Goal: Information Seeking & Learning: Learn about a topic

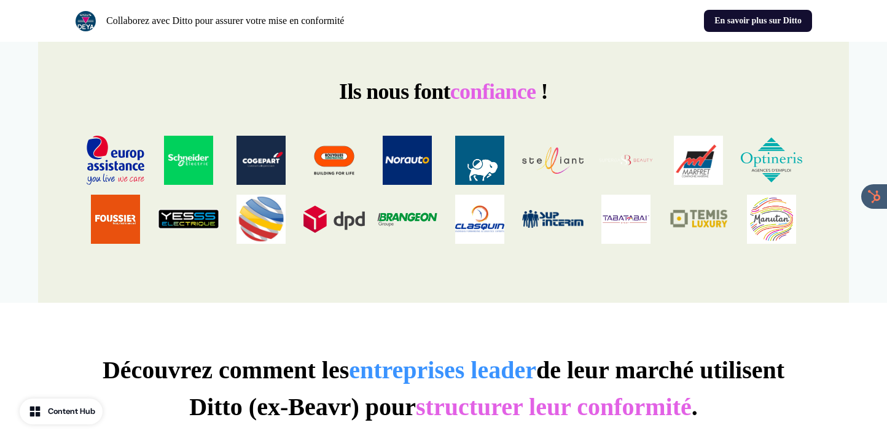
scroll to position [1816, 0]
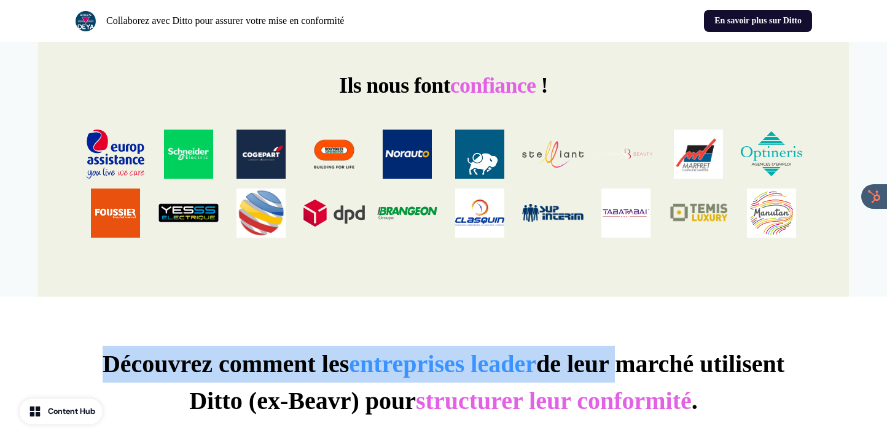
drag, startPoint x: 82, startPoint y: 332, endPoint x: 679, endPoint y: 351, distance: 597.1
click at [674, 349] on p "Découvrez comment les entreprises leader de leur marché utilisent Ditto (ex-Bea…" at bounding box center [443, 383] width 737 height 74
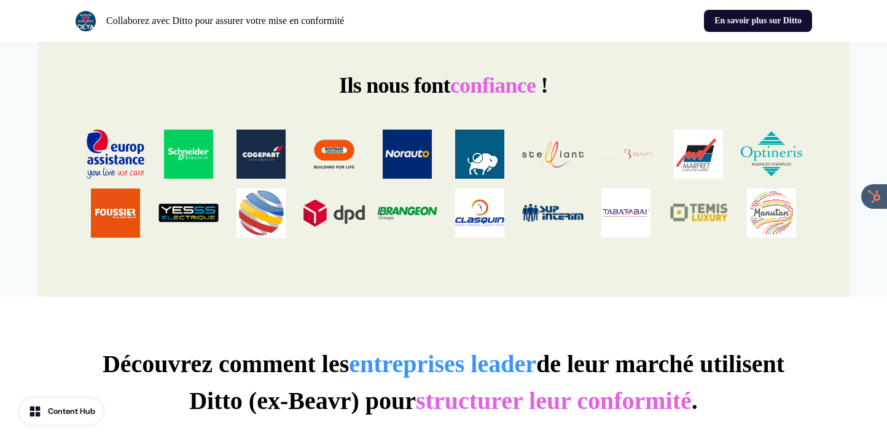
click at [727, 387] on p "Découvrez comment les entreprises leader de leur marché utilisent Ditto (ex-Bea…" at bounding box center [443, 383] width 737 height 74
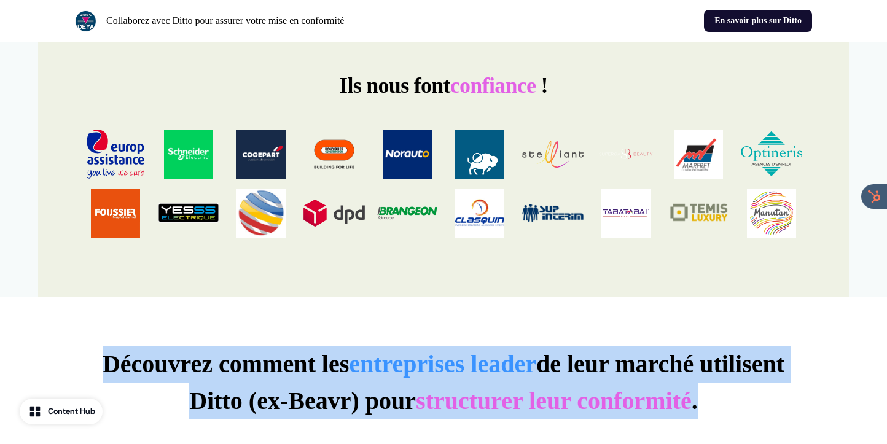
drag, startPoint x: 727, startPoint y: 380, endPoint x: 12, endPoint y: 314, distance: 717.8
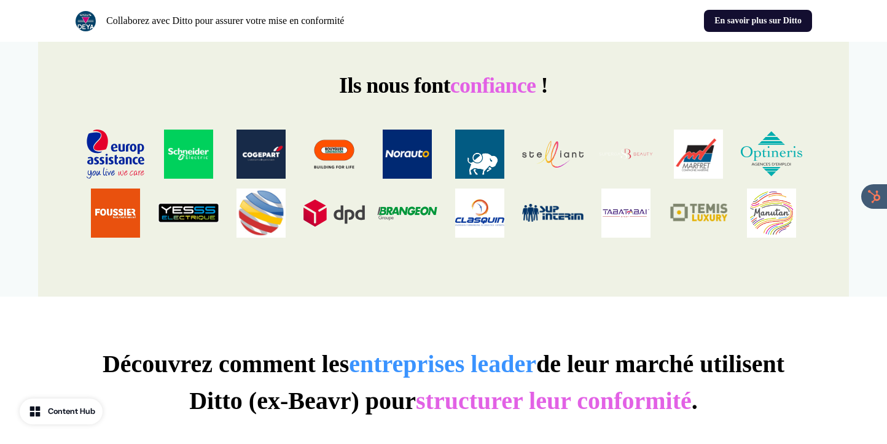
click at [93, 346] on p "Découvrez comment les entreprises leader de leur marché utilisent Ditto (ex-Bea…" at bounding box center [443, 383] width 737 height 74
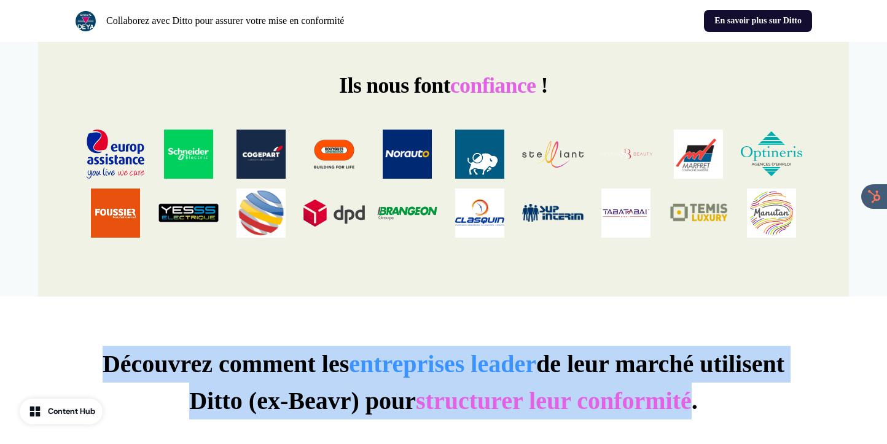
drag, startPoint x: 84, startPoint y: 333, endPoint x: 695, endPoint y: 364, distance: 612.3
click at [694, 364] on p "Découvrez comment les entreprises leader de leur marché utilisent Ditto (ex-Bea…" at bounding box center [443, 383] width 737 height 74
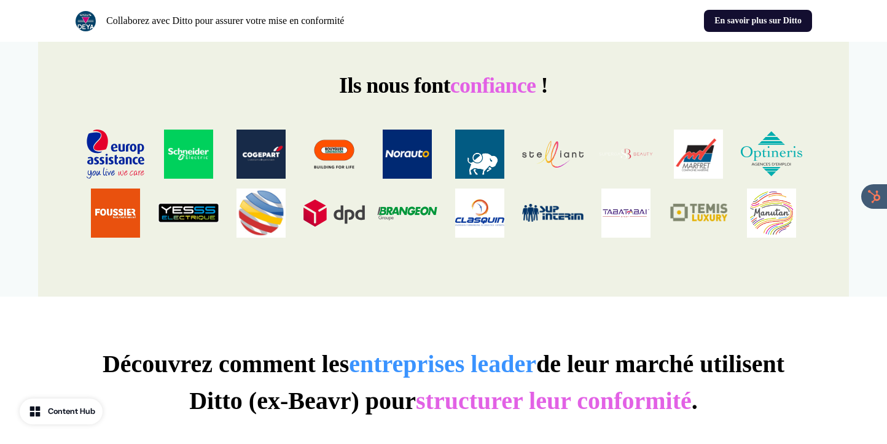
click at [711, 367] on p "Découvrez comment les entreprises leader de leur marché utilisent Ditto (ex-Bea…" at bounding box center [443, 383] width 737 height 74
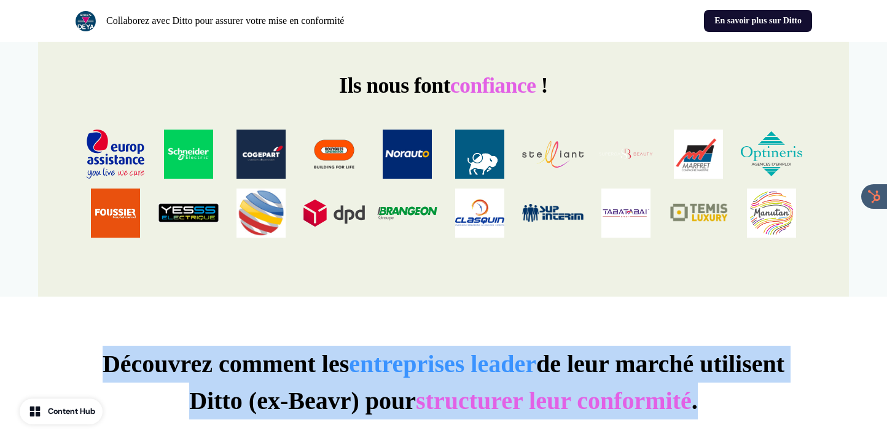
drag, startPoint x: 711, startPoint y: 371, endPoint x: 58, endPoint y: 319, distance: 655.5
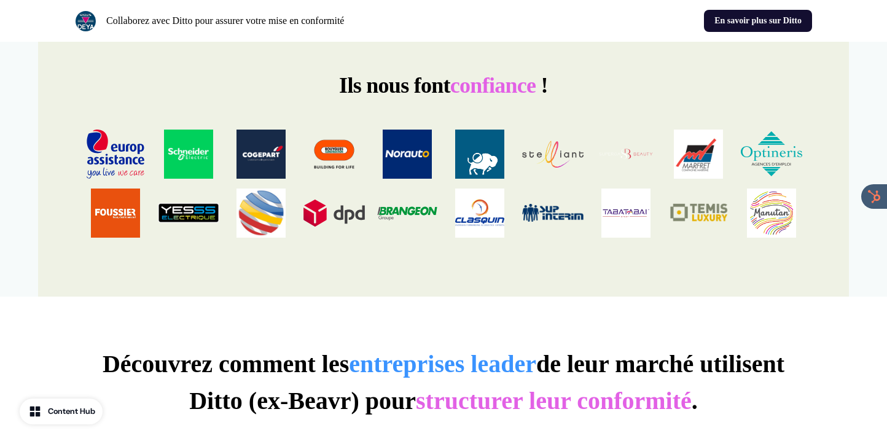
click at [82, 346] on p "Découvrez comment les entreprises leader de leur marché utilisent Ditto (ex-Bea…" at bounding box center [443, 383] width 737 height 74
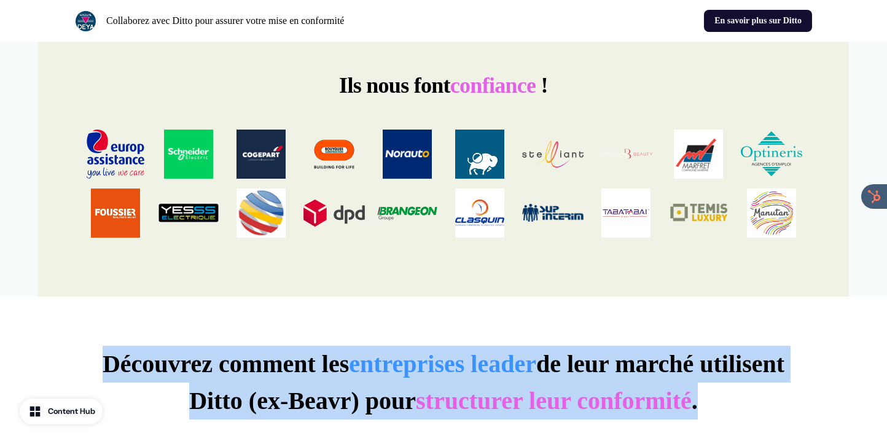
drag, startPoint x: 82, startPoint y: 329, endPoint x: 771, endPoint y: 381, distance: 690.9
click at [771, 381] on p "Découvrez comment les entreprises leader de leur marché utilisent Ditto (ex-Bea…" at bounding box center [443, 383] width 737 height 74
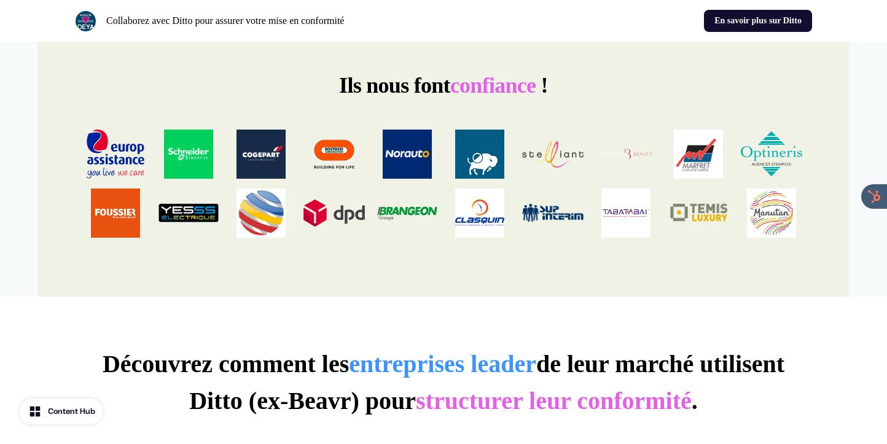
click at [721, 367] on p "Découvrez comment les entreprises leader de leur marché utilisent Ditto (ex-Bea…" at bounding box center [443, 383] width 737 height 74
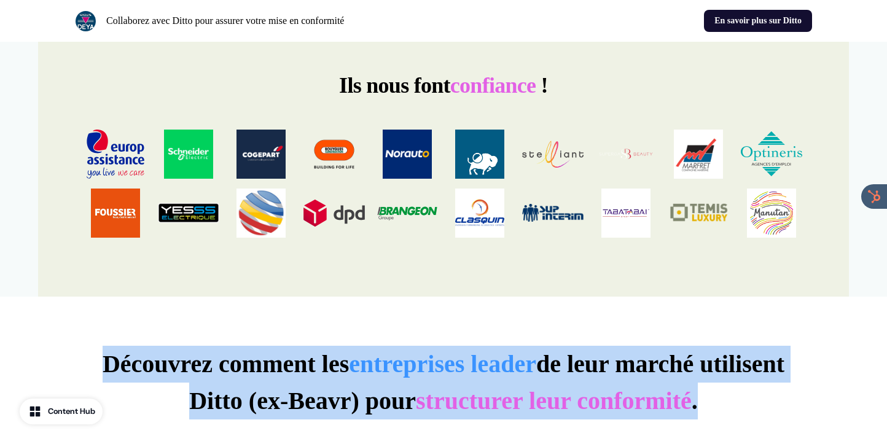
drag, startPoint x: 714, startPoint y: 379, endPoint x: 45, endPoint y: 330, distance: 669.9
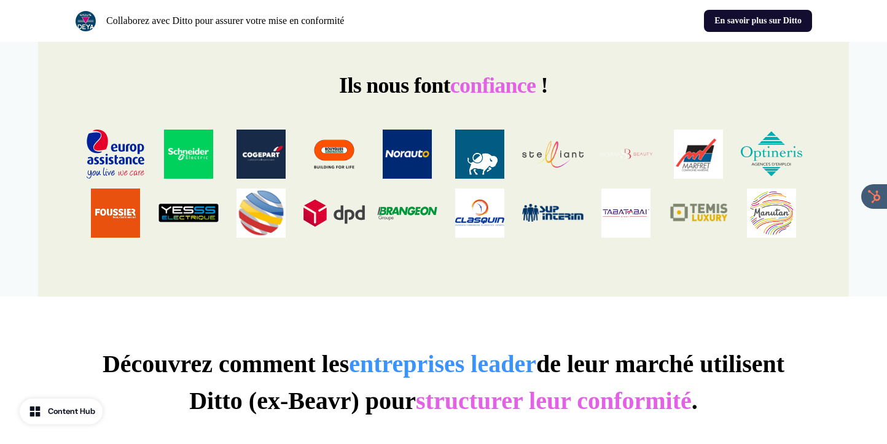
click at [95, 346] on p "Découvrez comment les entreprises leader de leur marché utilisent Ditto (ex-Bea…" at bounding box center [443, 383] width 737 height 74
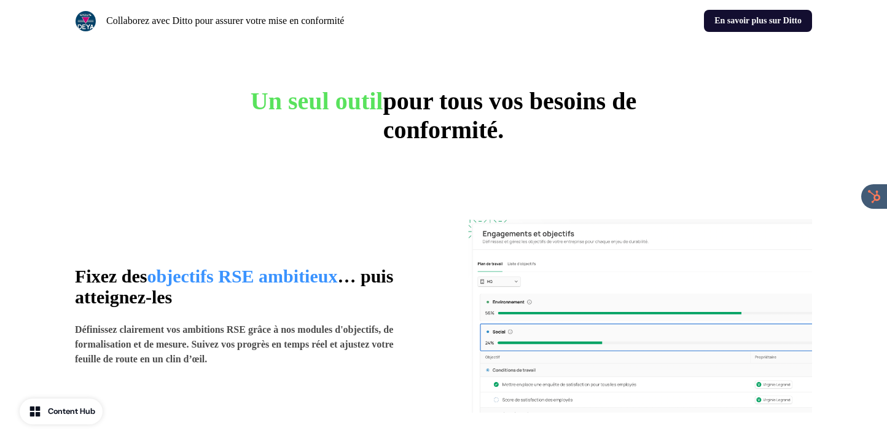
scroll to position [0, 0]
